Goal: Find specific page/section: Find specific page/section

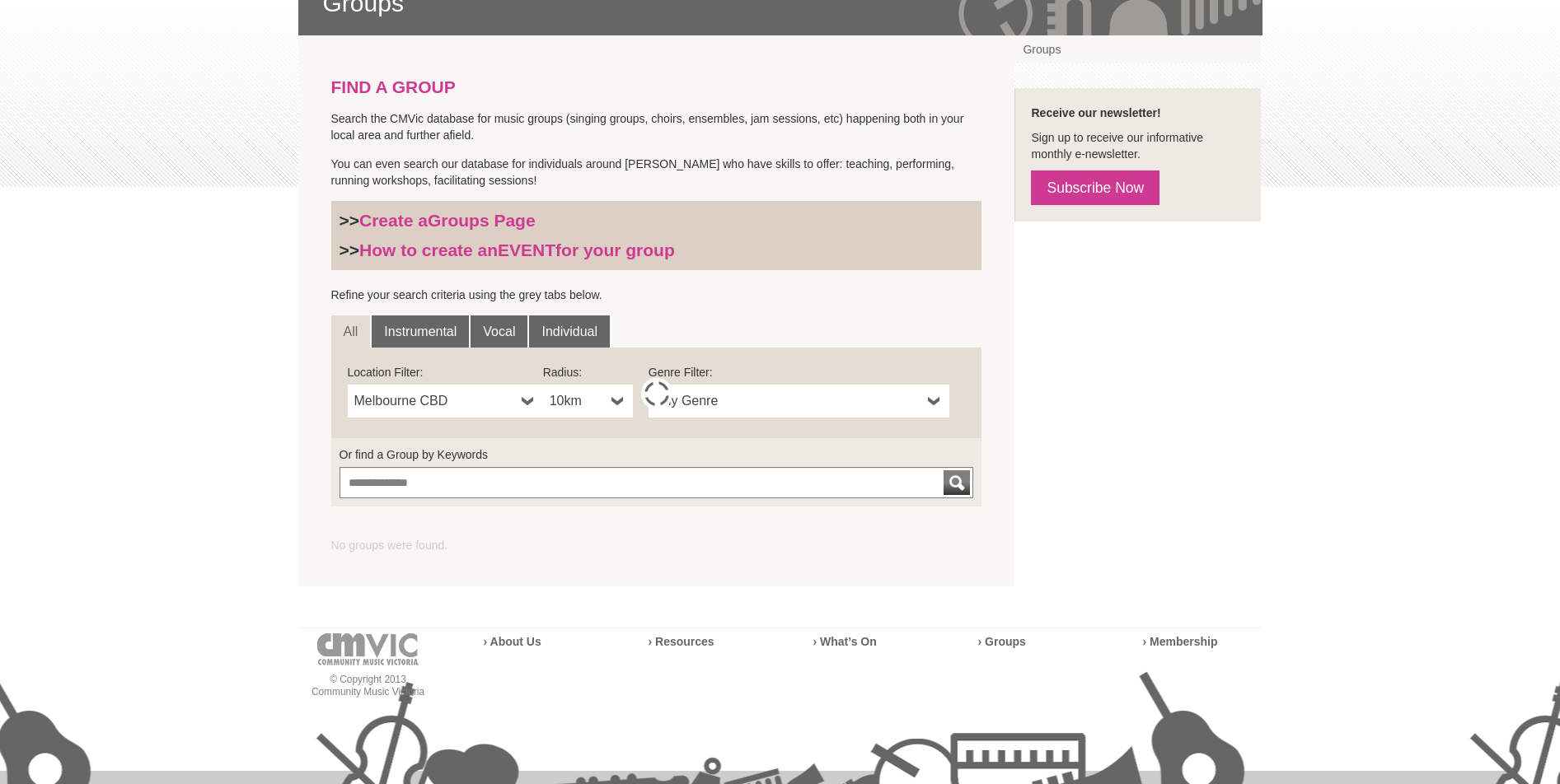
scroll to position [306, 0]
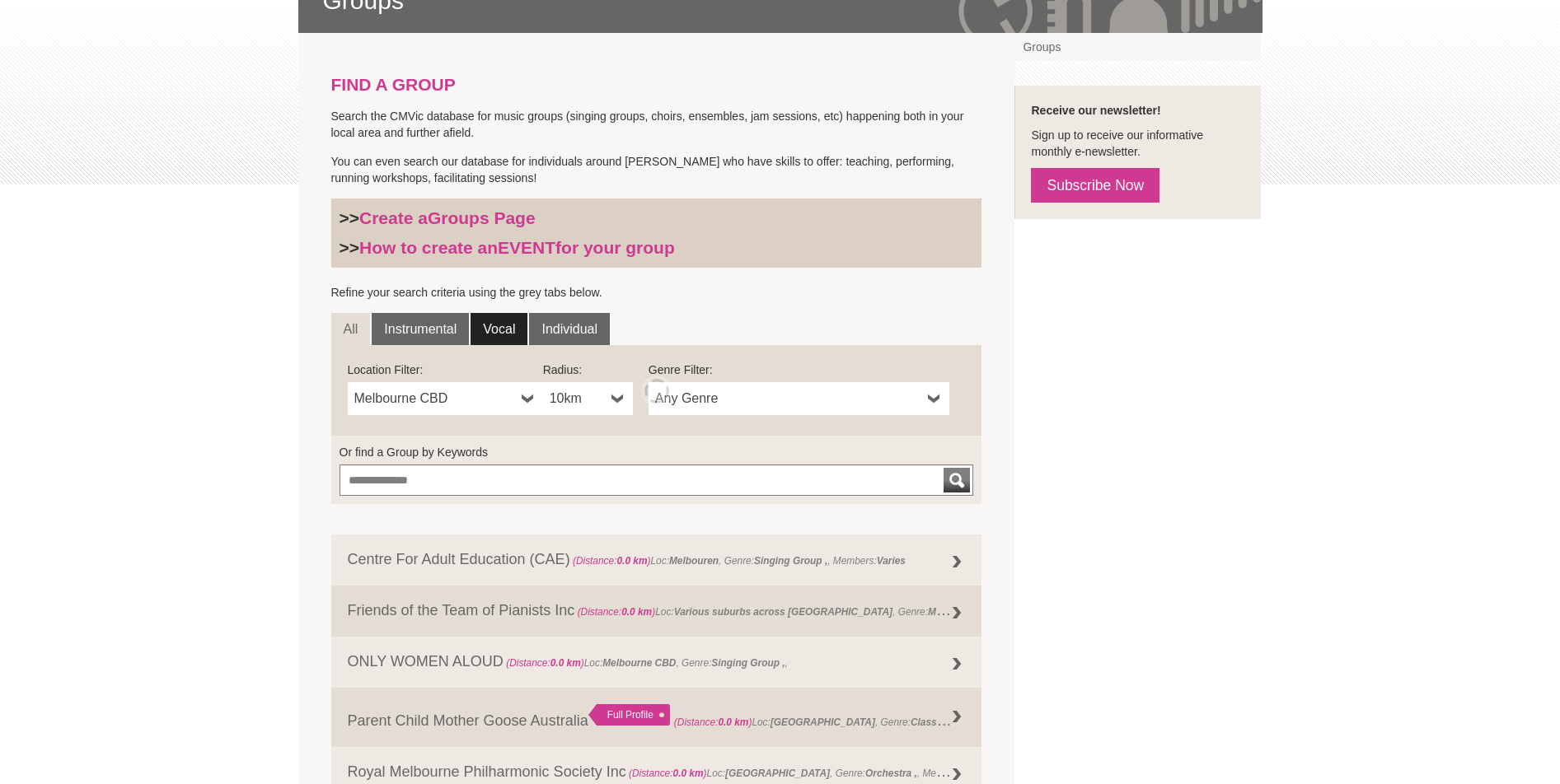
click at [488, 332] on link "Vocal" at bounding box center [499, 329] width 57 height 33
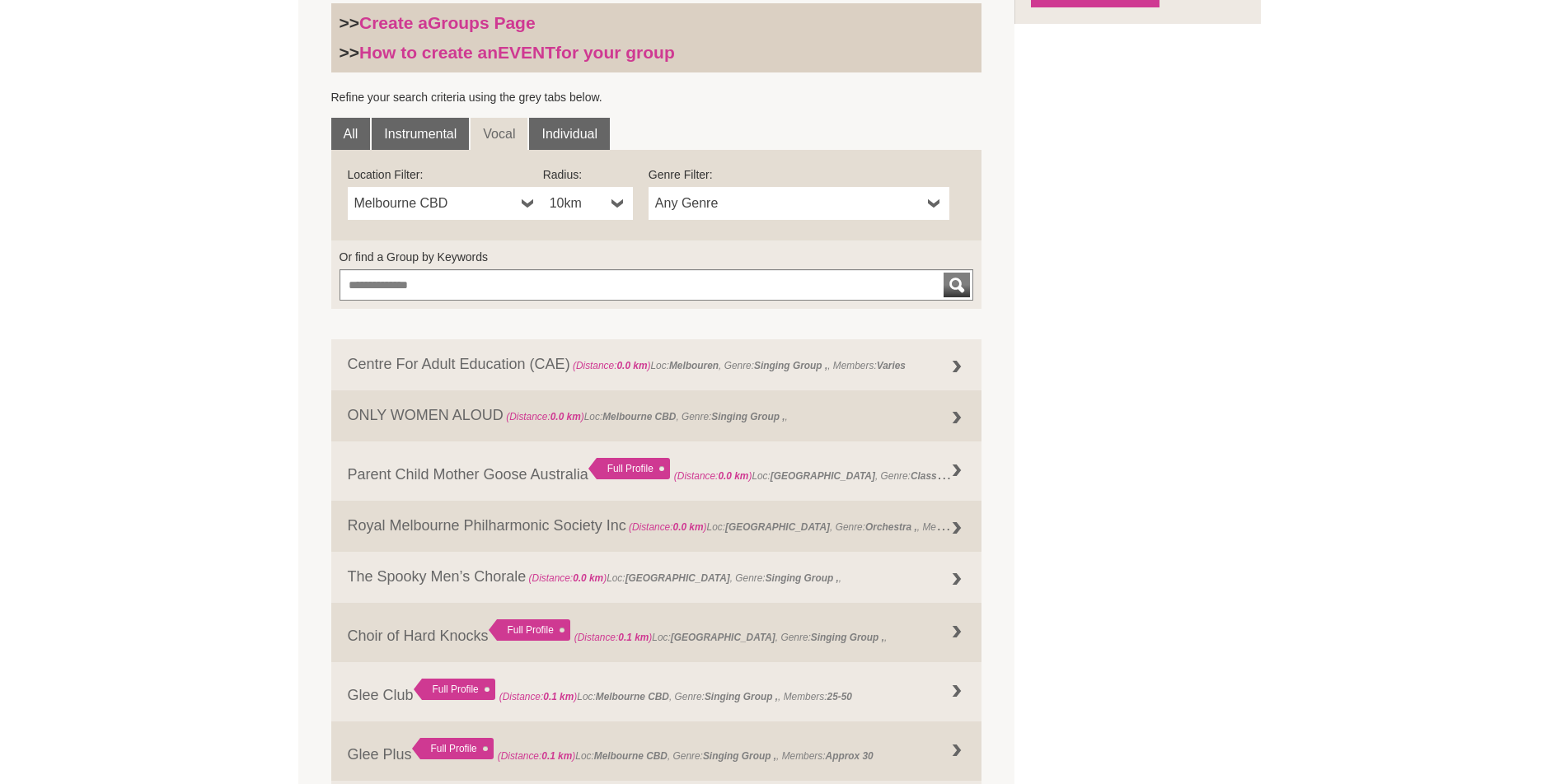
scroll to position [504, 0]
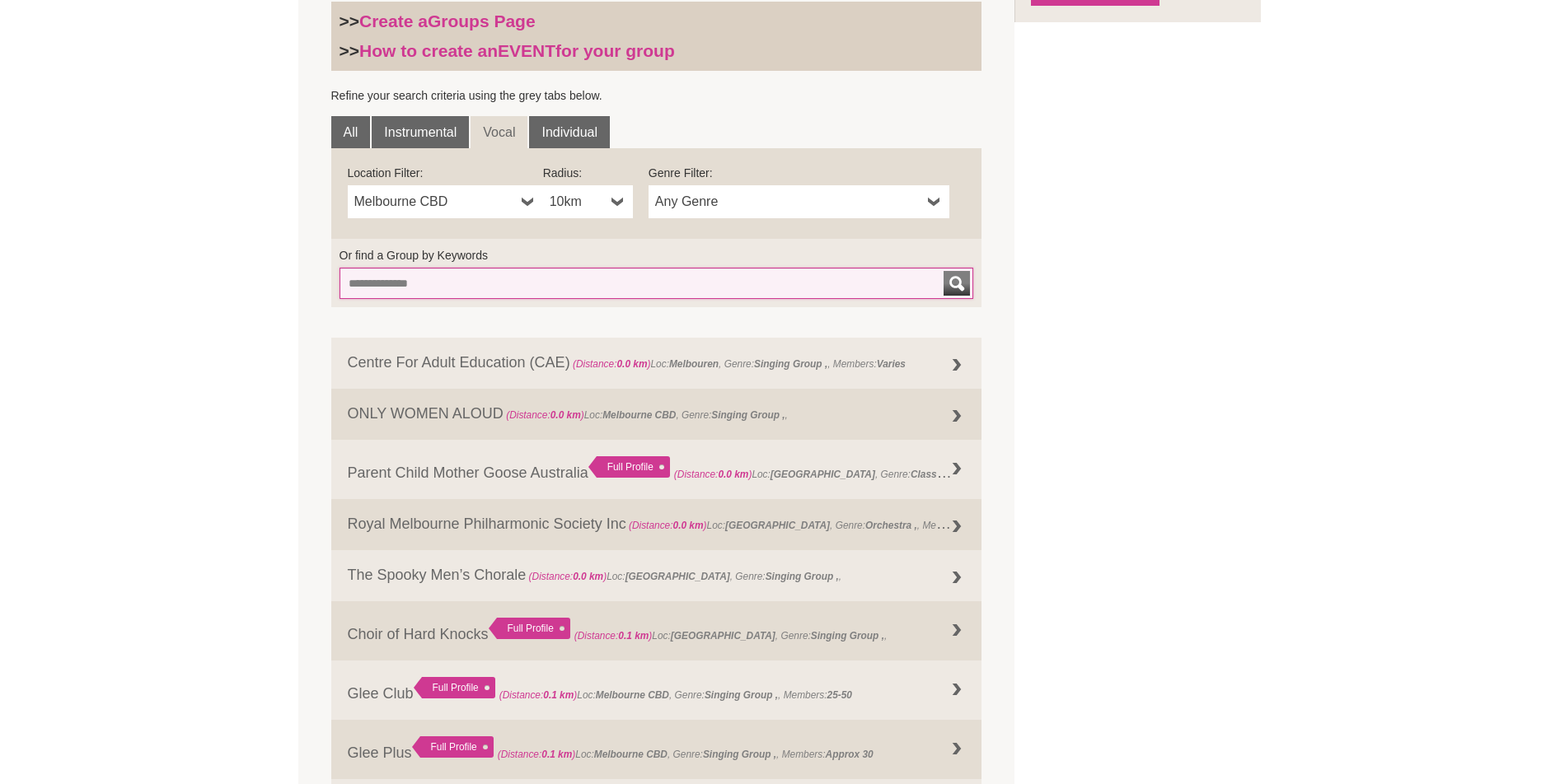
click at [491, 281] on input "Or find a Group by Keywords" at bounding box center [656, 283] width 634 height 31
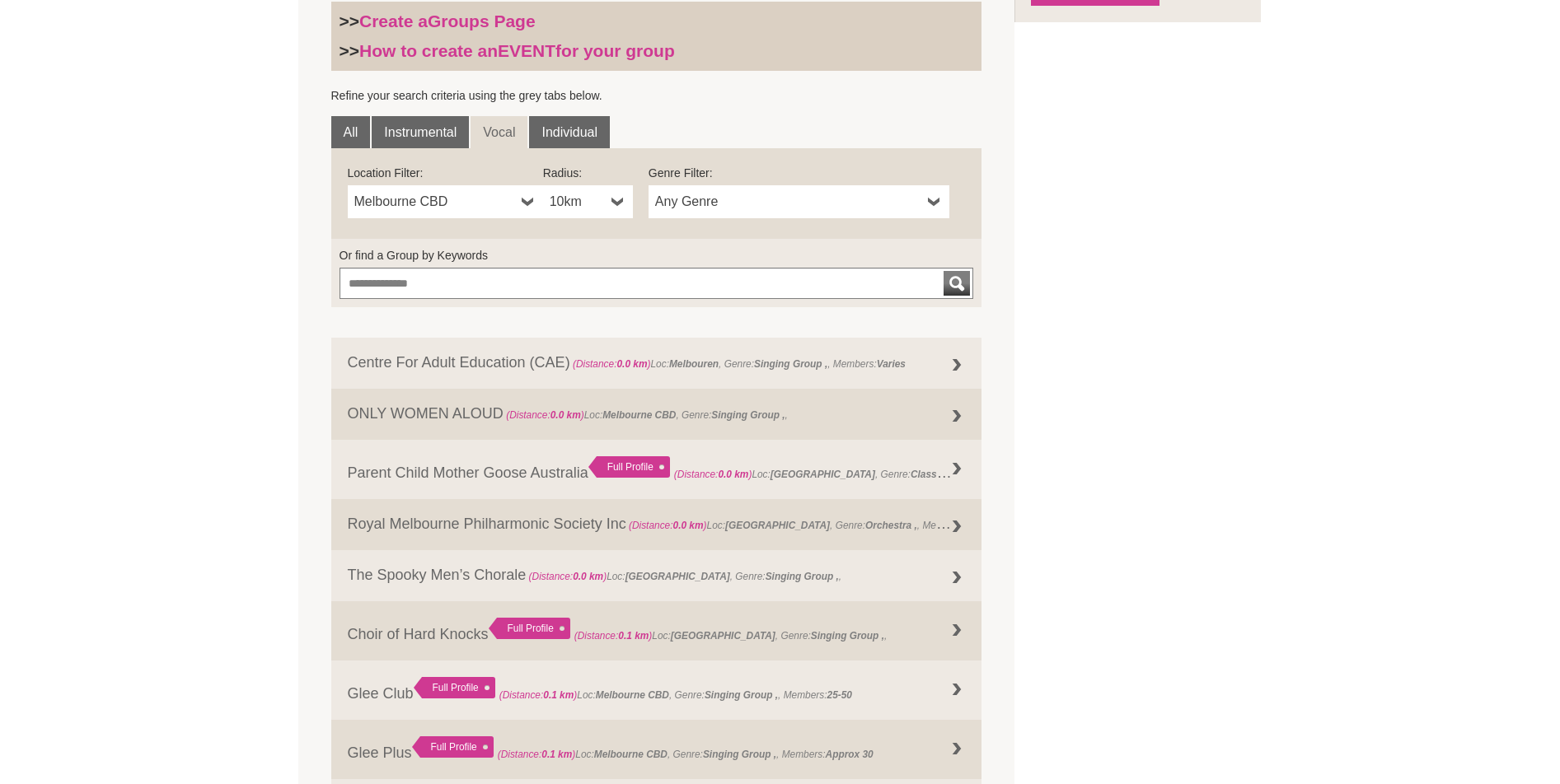
click at [447, 206] on span "Melbourne CBD" at bounding box center [434, 201] width 161 height 20
type input "****"
drag, startPoint x: 447, startPoint y: 206, endPoint x: 453, endPoint y: 258, distance: 52.3
click at [453, 258] on li "Belgr ave" at bounding box center [447, 259] width 192 height 21
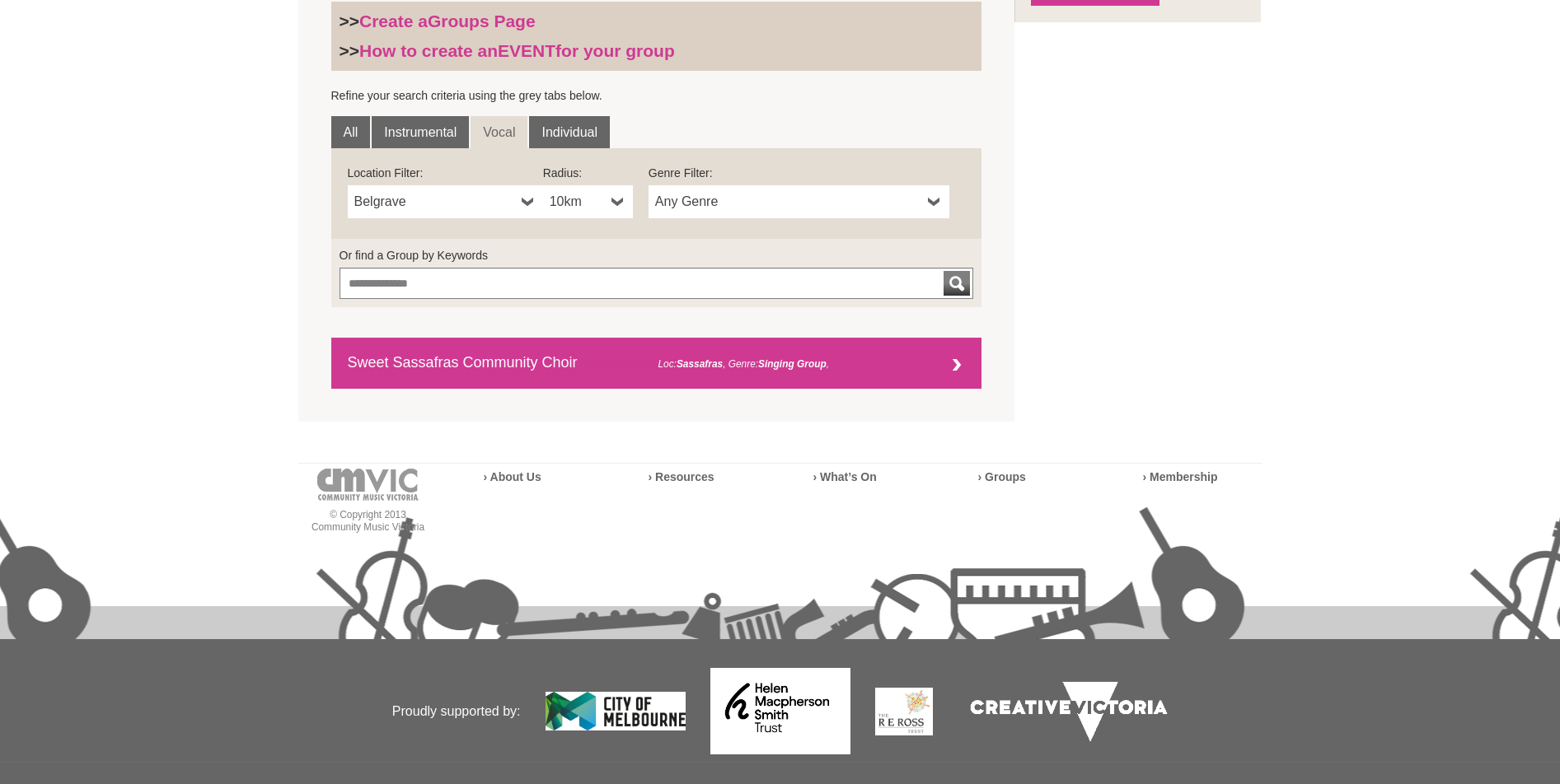
click at [450, 358] on link "Sweet Sassafras Community Choir (Distance: 0.8 km ) Loc: Sassafras , Genre: Sin…" at bounding box center [656, 363] width 651 height 51
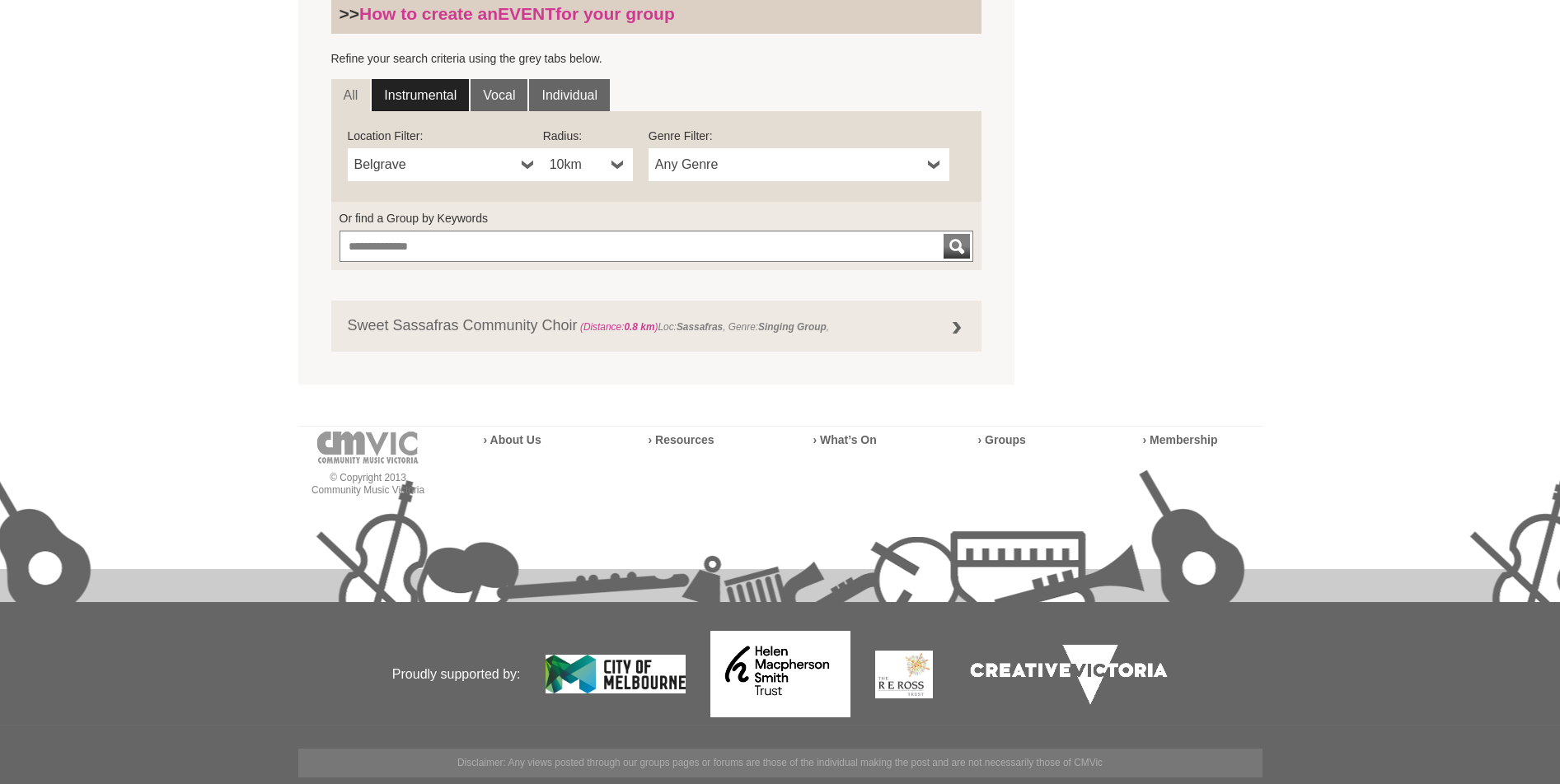
scroll to position [306, 0]
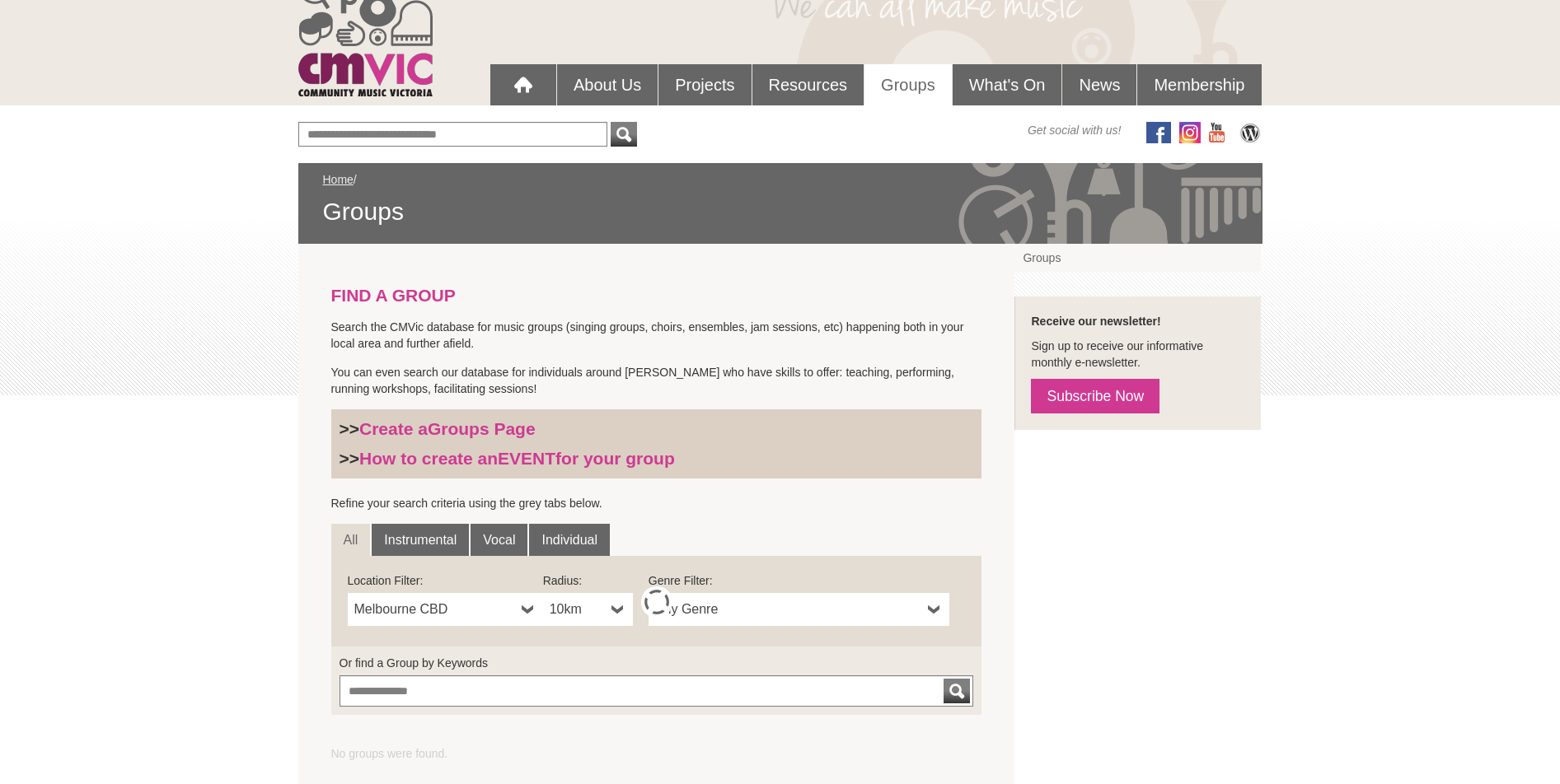
scroll to position [142, 0]
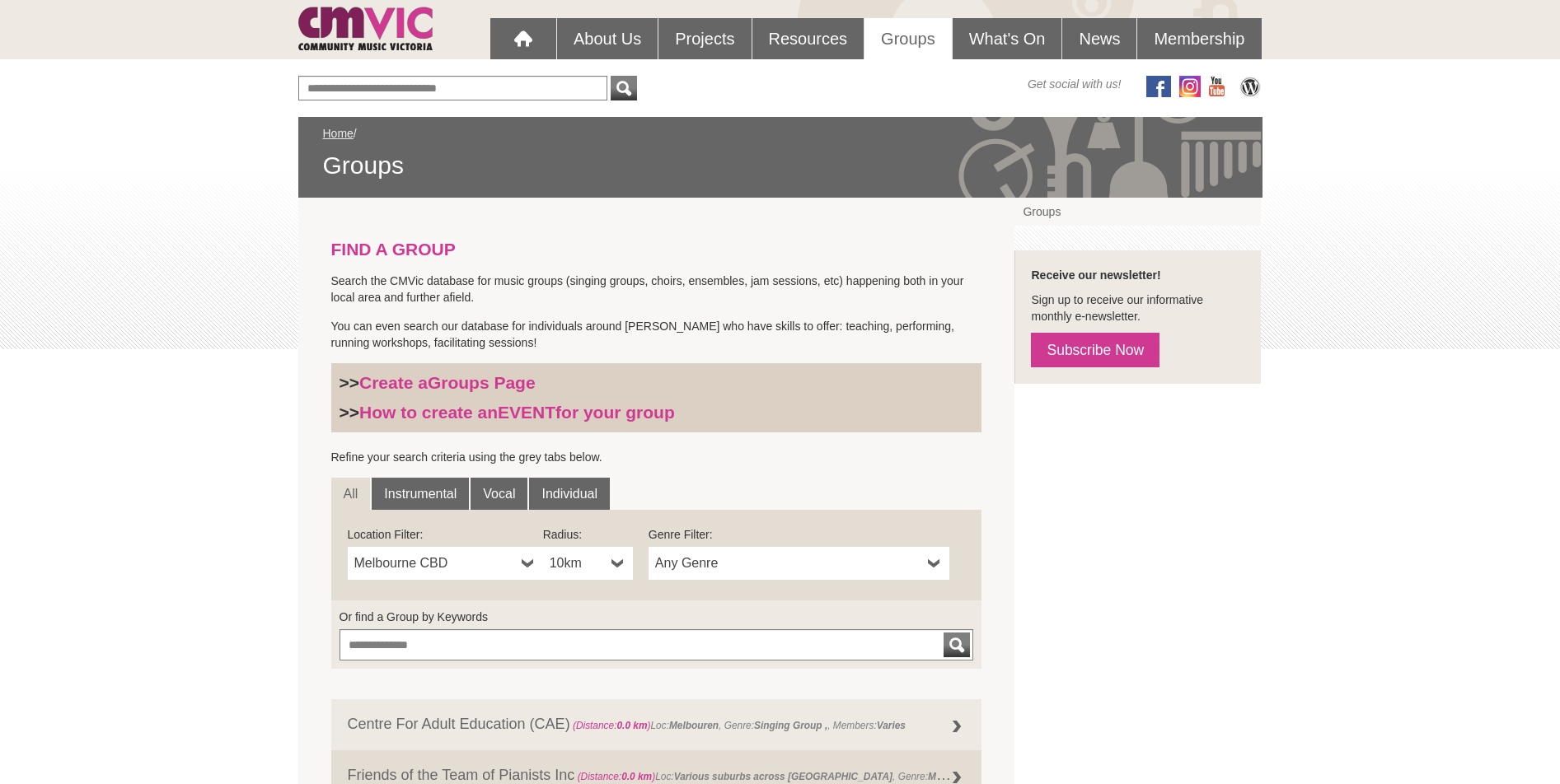
click at [484, 569] on span "Melbourne CBD" at bounding box center [434, 563] width 161 height 20
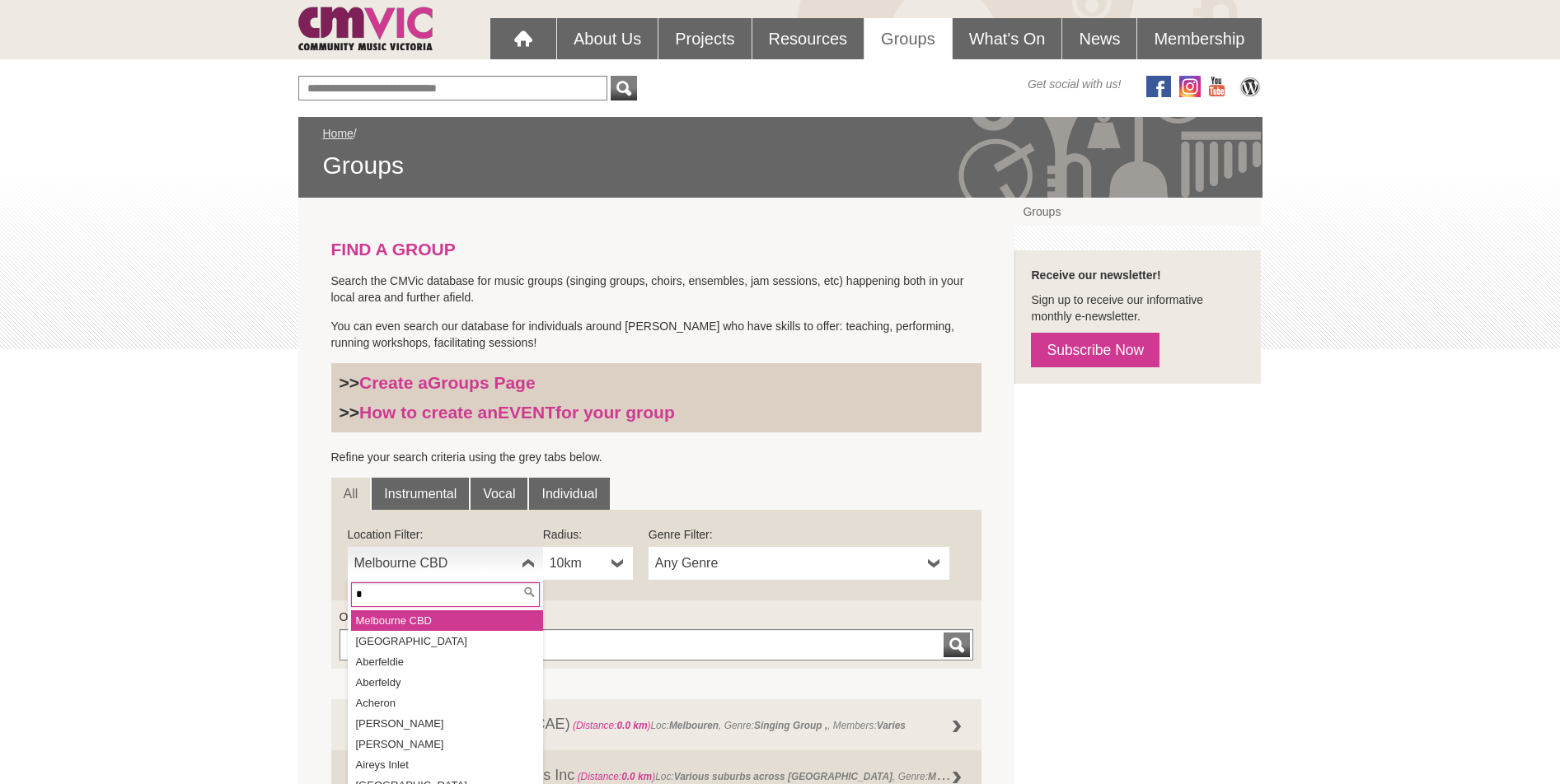
type input "**"
